Goal: Navigation & Orientation: Find specific page/section

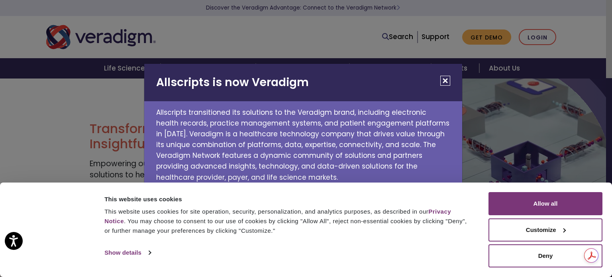
click at [447, 80] on button "Close" at bounding box center [446, 81] width 10 height 10
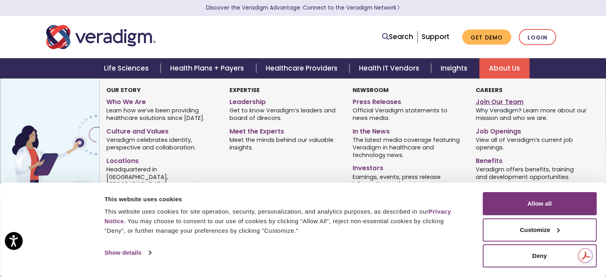
click at [492, 99] on link "Join Our Team" at bounding box center [531, 101] width 111 height 12
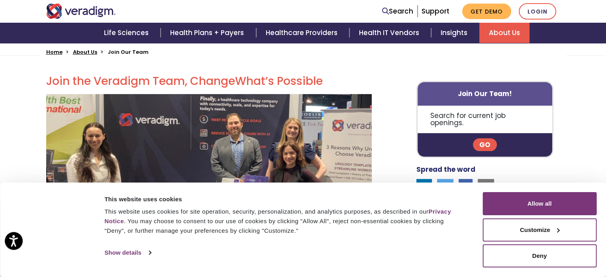
scroll to position [201, 0]
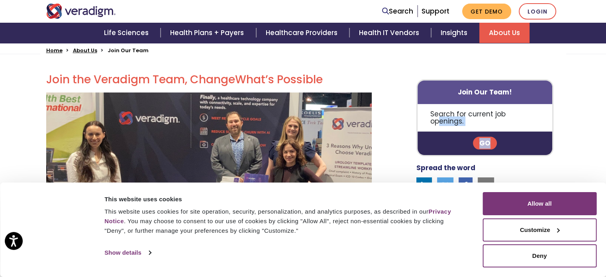
drag, startPoint x: 514, startPoint y: 108, endPoint x: 498, endPoint y: 134, distance: 30.9
click at [498, 134] on div "Join Our Team! Search for current job openings. Go" at bounding box center [486, 117] width 138 height 77
click at [484, 137] on link "Go" at bounding box center [485, 143] width 24 height 13
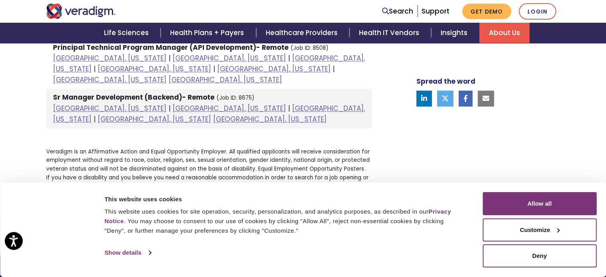
scroll to position [1065, 0]
